Goal: Find specific page/section

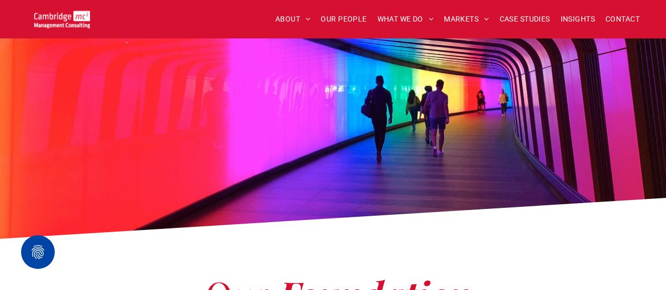
scroll to position [2397, 0]
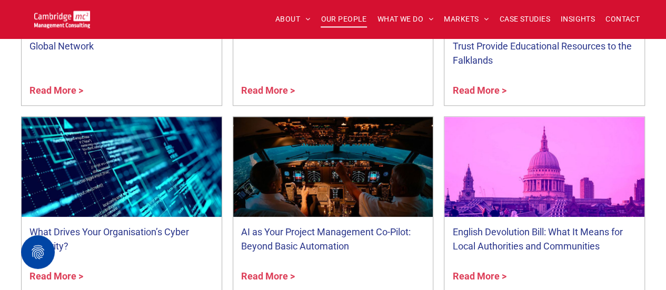
click at [360, 17] on span "OUR PEOPLE" at bounding box center [344, 19] width 46 height 16
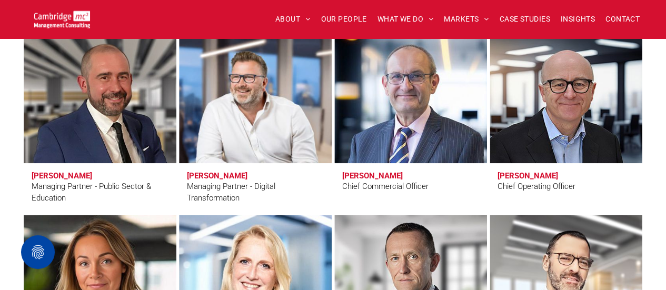
scroll to position [771, 0]
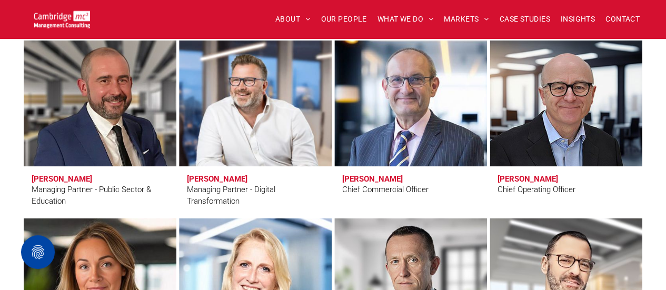
click at [632, 256] on link at bounding box center [566, 281] width 162 height 134
